Goal: Task Accomplishment & Management: Manage account settings

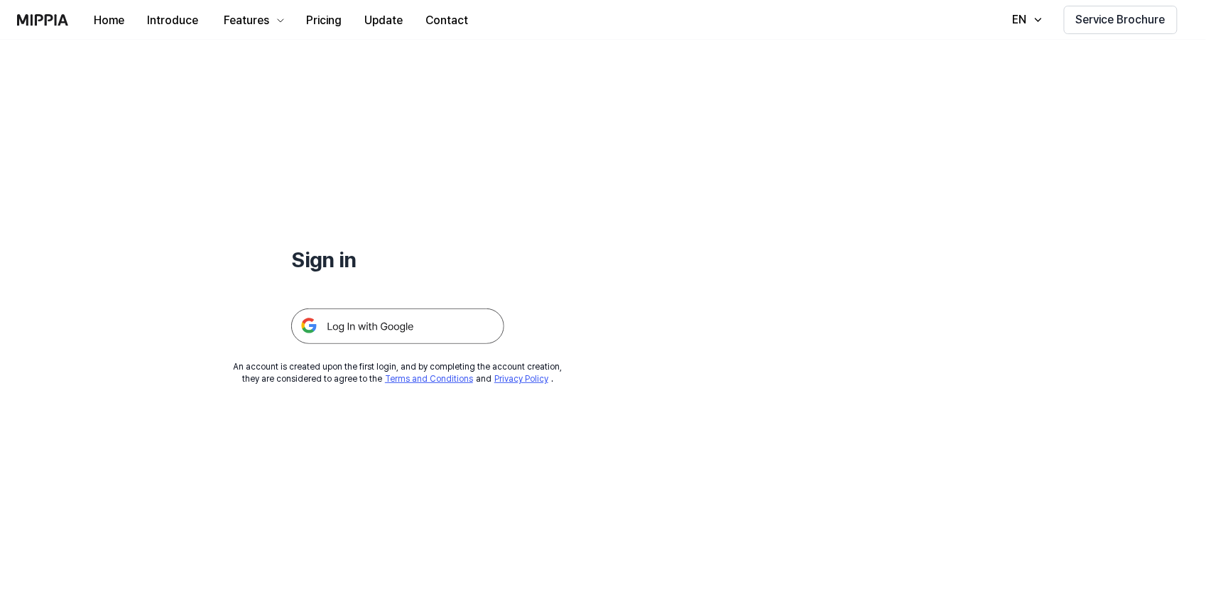
click at [352, 327] on img at bounding box center [397, 326] width 213 height 36
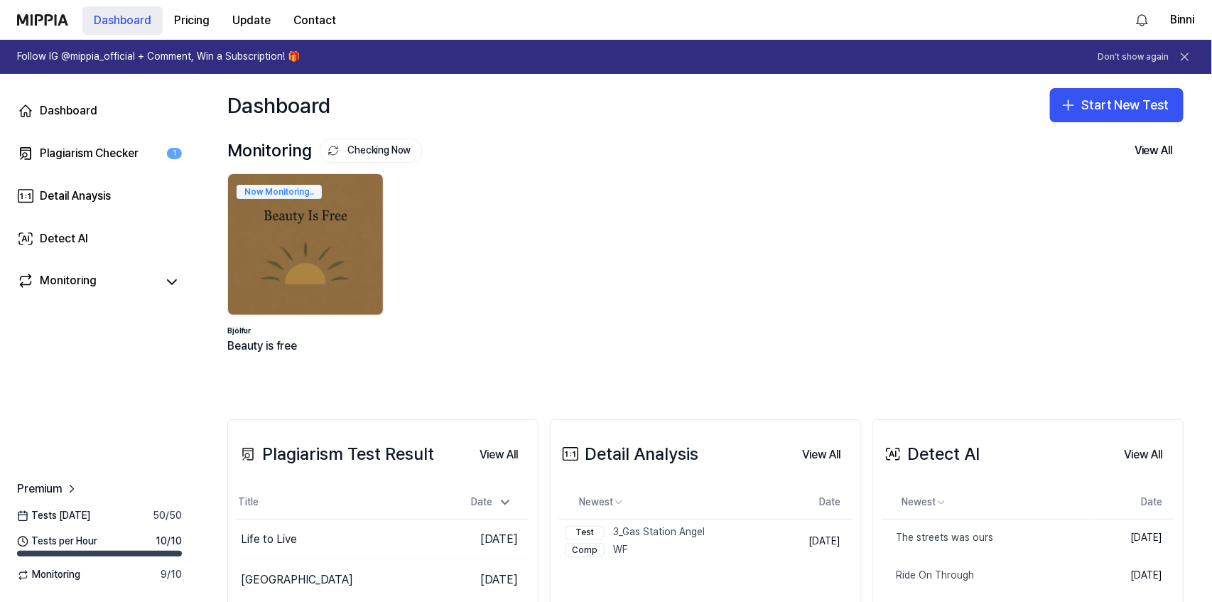
click at [133, 21] on button "Dashboard" at bounding box center [122, 20] width 80 height 28
click at [1180, 16] on button "Binni" at bounding box center [1182, 19] width 24 height 17
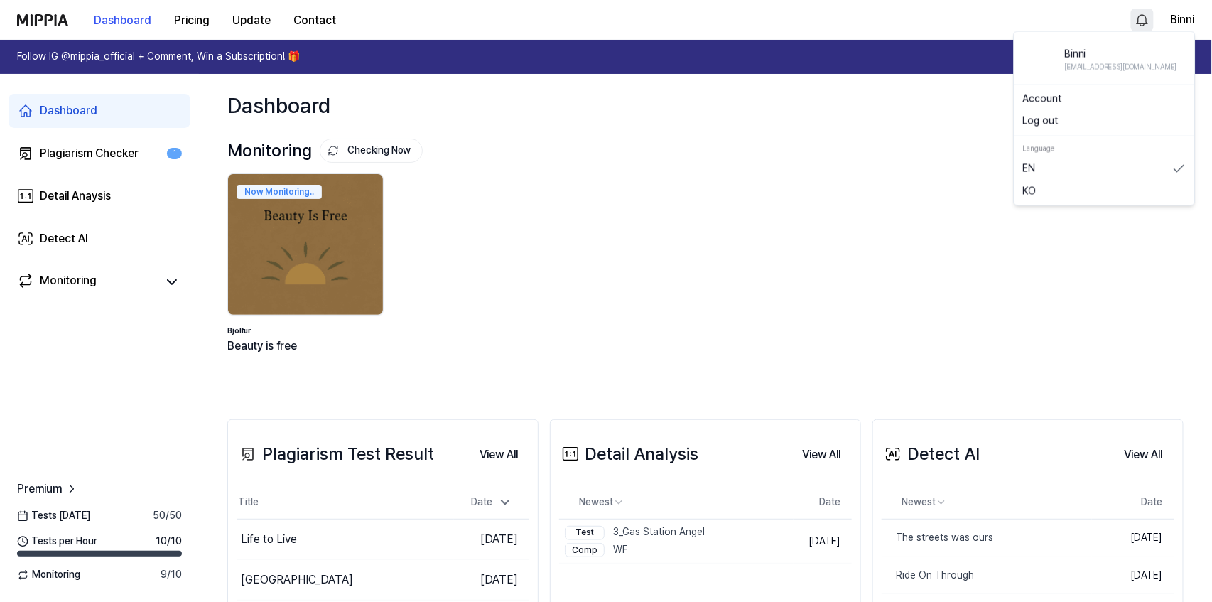
click at [1139, 20] on html "Dashboard Pricing Update Contact Binni Follow IG @mippia_official + Comment, Wi…" at bounding box center [606, 301] width 1212 height 602
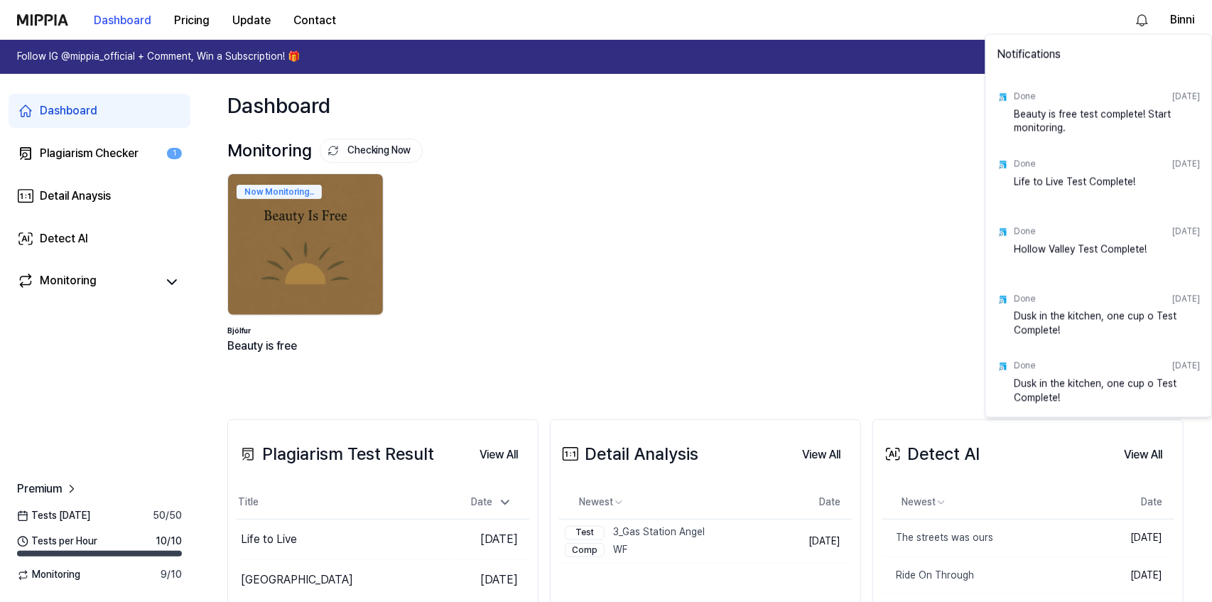
click at [1036, 119] on div "Beauty is free test complete! Start monitoring." at bounding box center [1107, 121] width 186 height 28
click at [1163, 111] on div "Beauty is free test complete! Start monitoring." at bounding box center [1107, 121] width 186 height 28
click at [1009, 99] on div "Done Oct 9, 2025 Beauty is free test complete! Start monitoring." at bounding box center [1099, 110] width 220 height 67
click at [850, 145] on html "Dashboard Pricing Update Contact Binni Follow IG @mippia_official + Comment, Wi…" at bounding box center [606, 301] width 1212 height 602
